Goal: Find contact information: Find contact information

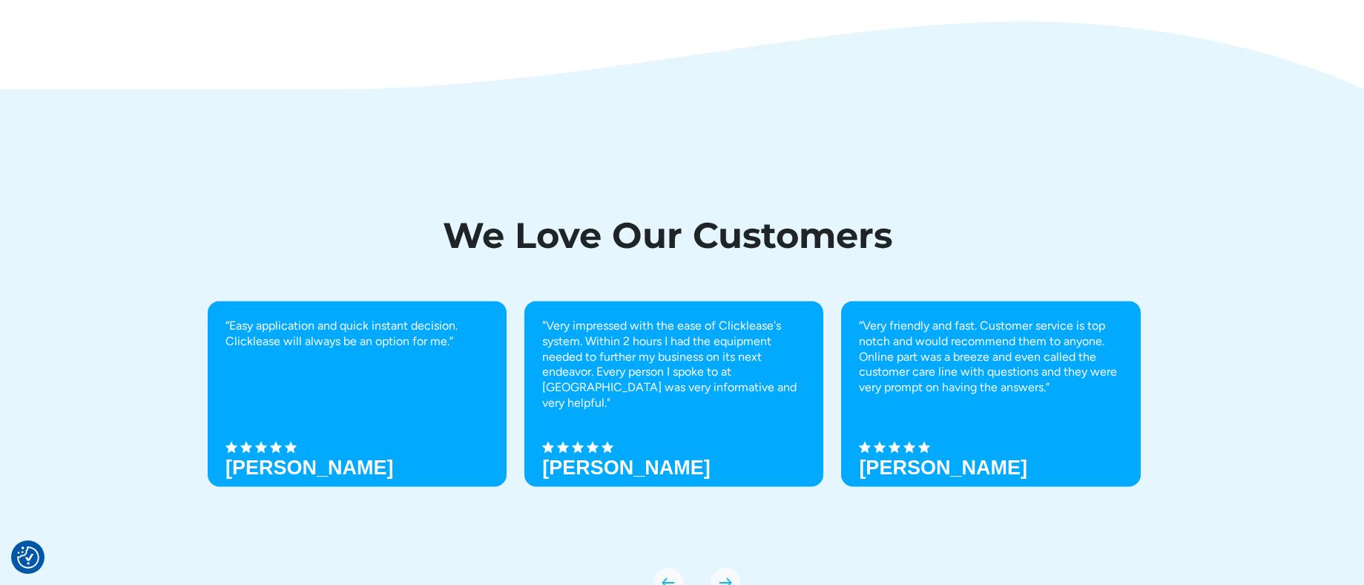
scroll to position [5267, 0]
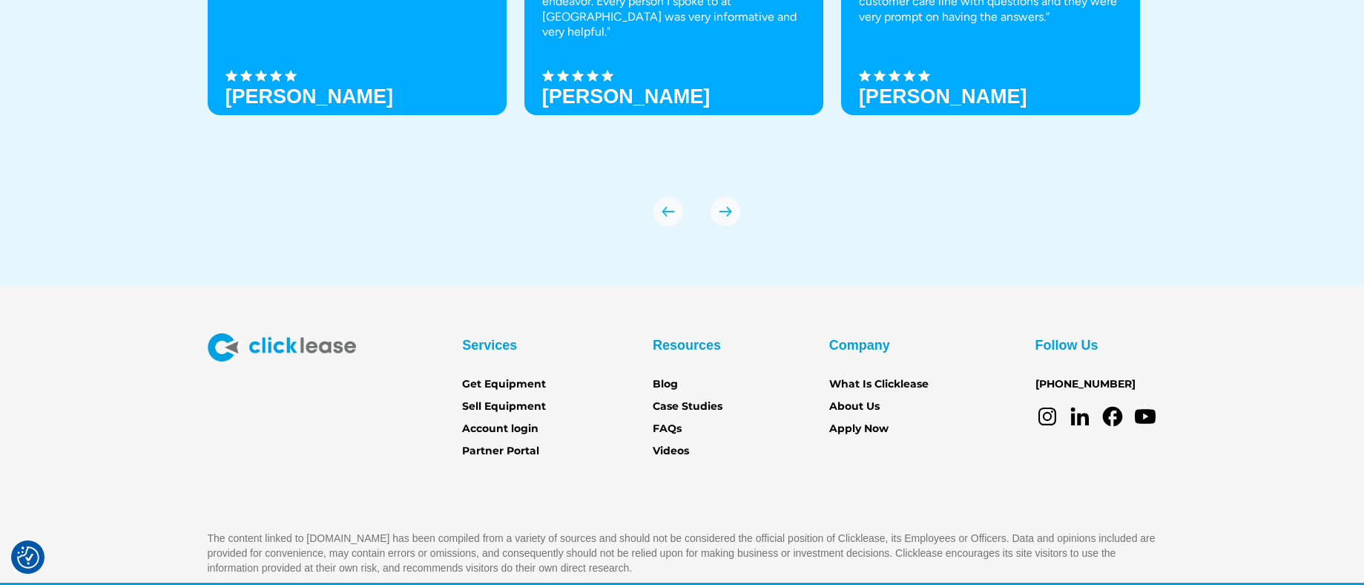
click at [1112, 413] on icon at bounding box center [1113, 416] width 24 height 24
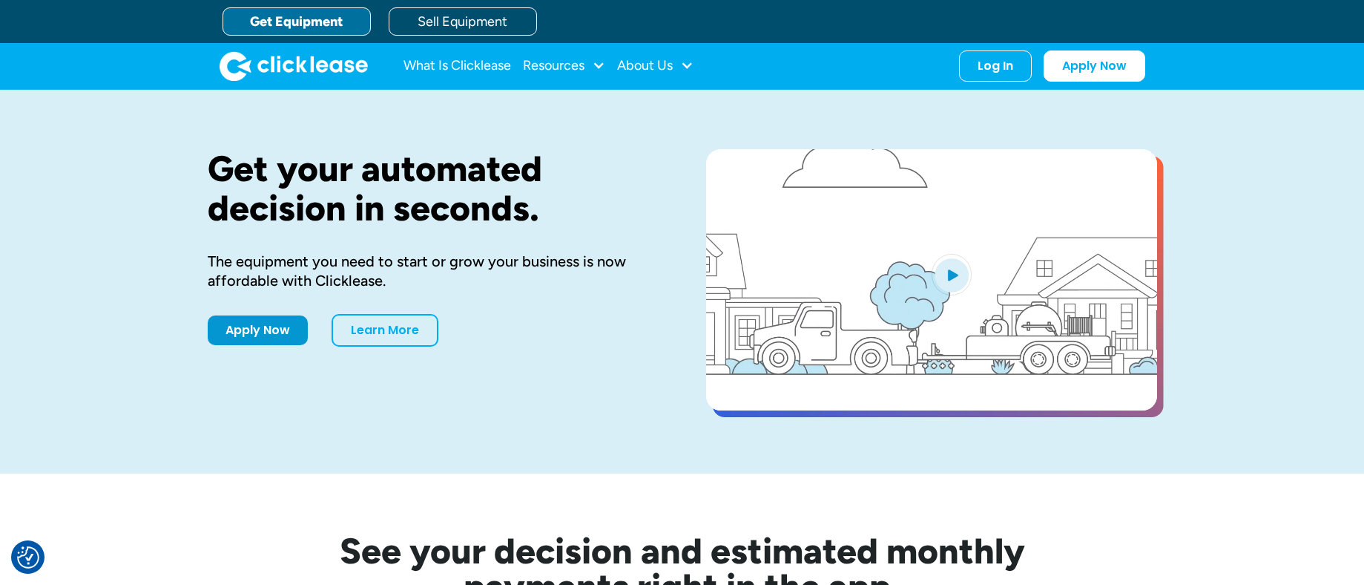
scroll to position [4833, 0]
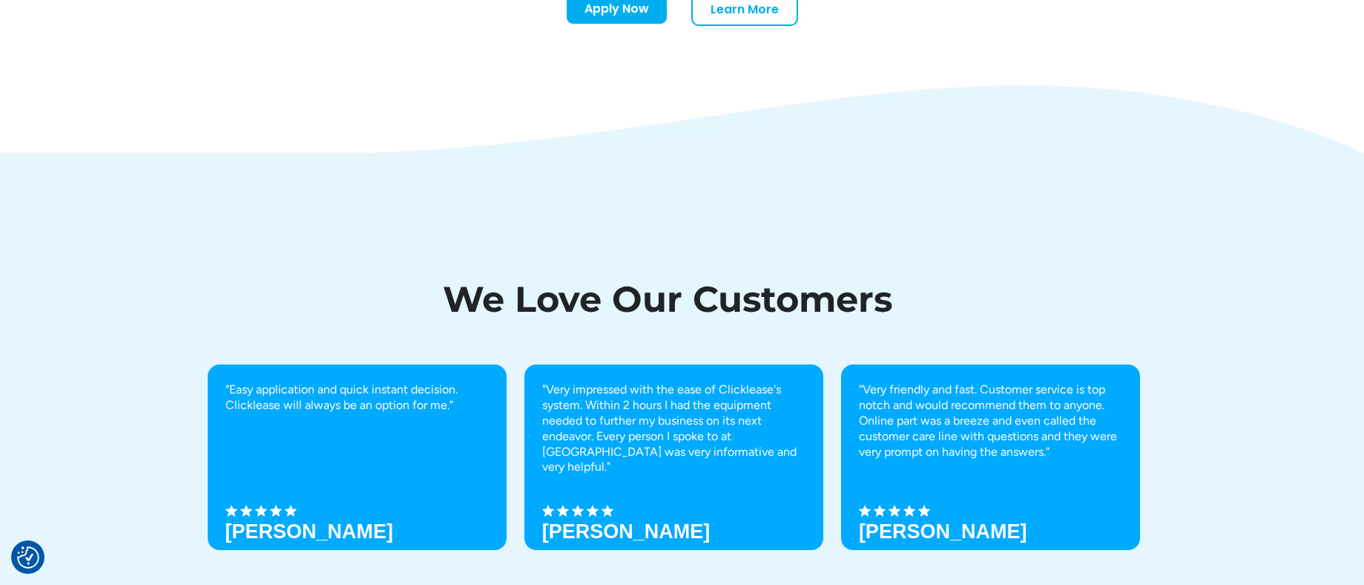
drag, startPoint x: 1120, startPoint y: 494, endPoint x: 1036, endPoint y: 496, distance: 83.1
copy link "[PHONE_NUMBER]"
